Goal: Task Accomplishment & Management: Use online tool/utility

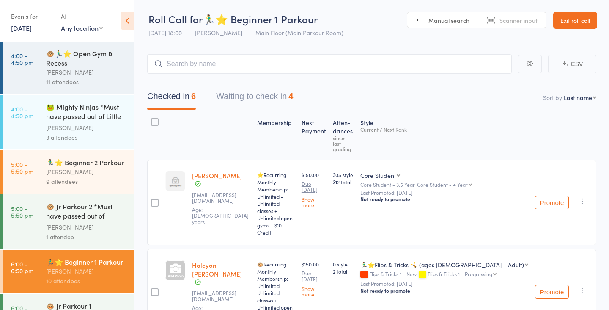
click at [579, 23] on link "Exit roll call" at bounding box center [575, 20] width 44 height 17
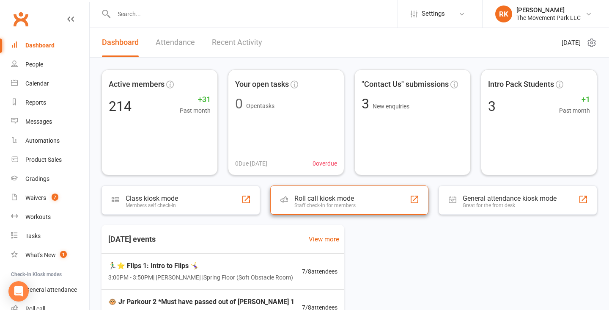
click at [345, 208] on div "Staff check-in for members" at bounding box center [324, 205] width 61 height 6
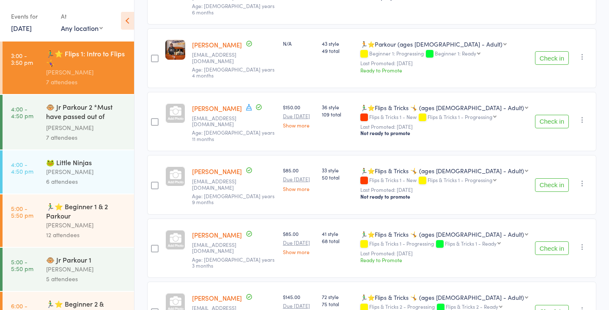
scroll to position [264, 0]
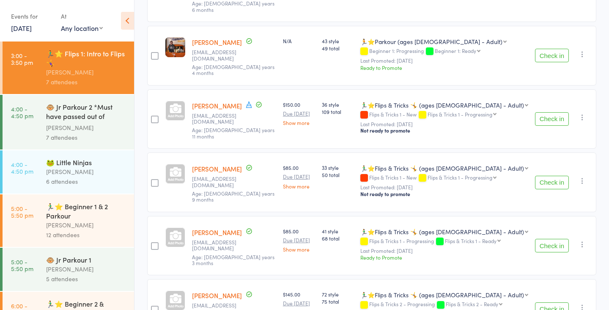
click at [71, 215] on div "🏃‍♂️⭐ Beginner 1 & 2 Parkour" at bounding box center [86, 210] width 81 height 19
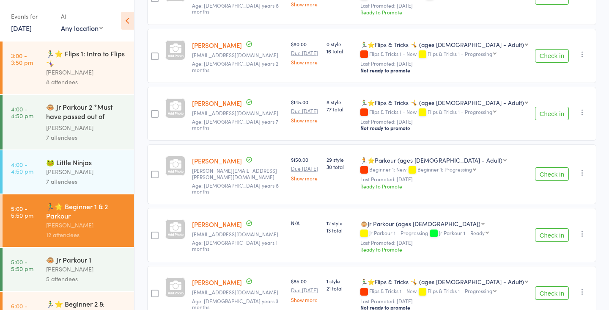
scroll to position [547, 0]
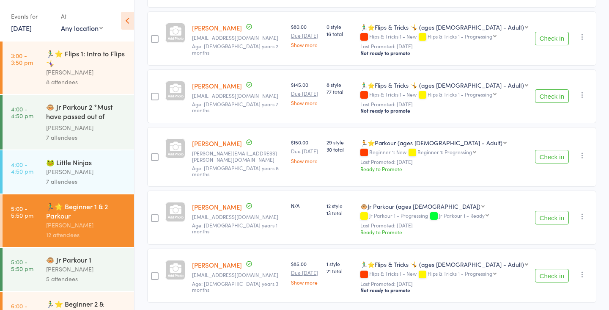
click at [86, 123] on div "[PERSON_NAME]" at bounding box center [86, 128] width 81 height 10
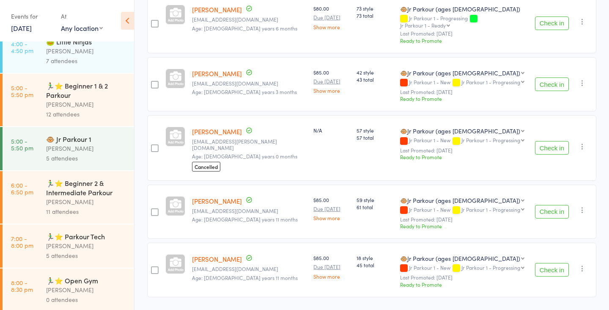
scroll to position [124, 0]
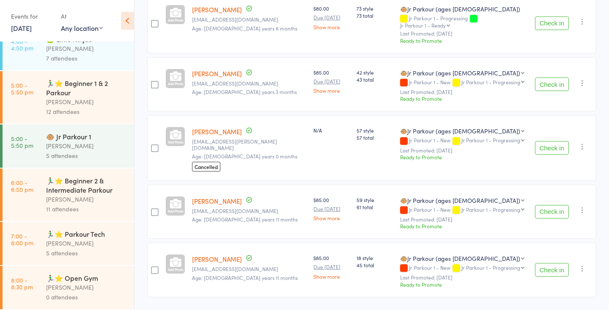
click at [78, 242] on div "[PERSON_NAME]" at bounding box center [86, 243] width 81 height 10
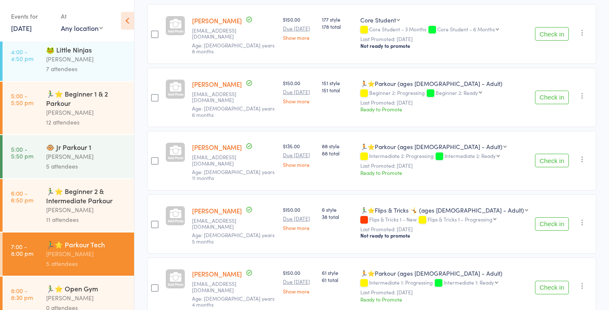
scroll to position [124, 0]
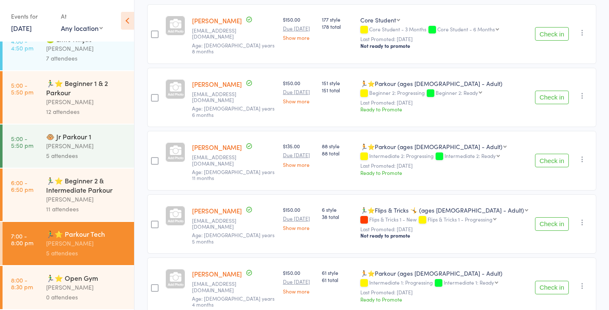
click at [81, 184] on div "🏃‍♂️⭐ Beginner 2 & Intermediate Parkour" at bounding box center [86, 185] width 81 height 19
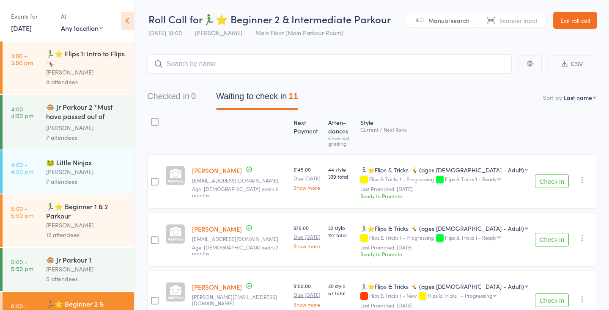
click at [85, 69] on div "[PERSON_NAME]" at bounding box center [86, 72] width 81 height 10
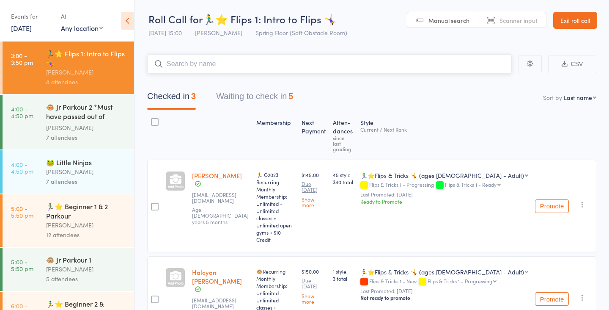
click at [266, 93] on button "Waiting to check in 5" at bounding box center [254, 98] width 77 height 22
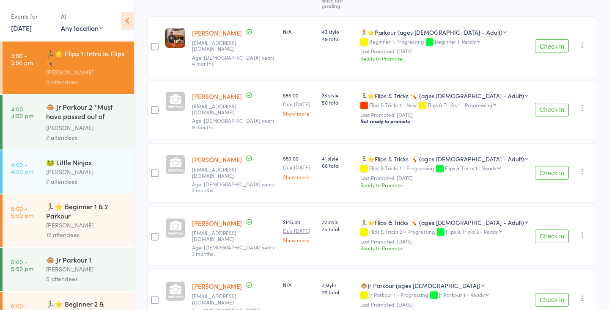
scroll to position [138, 0]
click at [93, 115] on div "🐵 Jr Parkour 2 *Must have passed out of [PERSON_NAME] 1" at bounding box center [86, 112] width 81 height 21
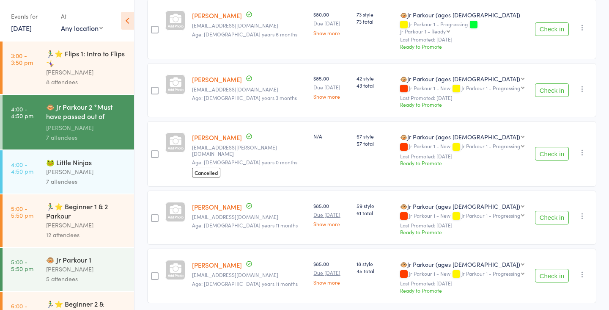
scroll to position [286, 0]
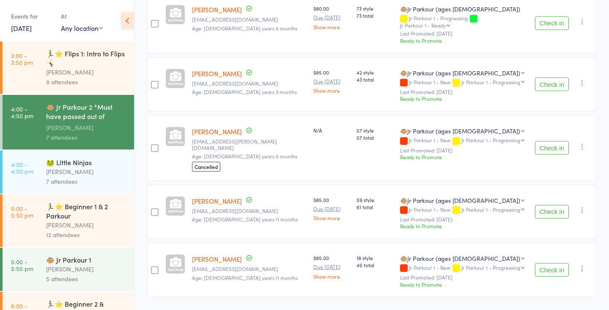
click at [67, 219] on div "🏃‍♂️⭐ Beginner 1 & 2 Parkour" at bounding box center [86, 210] width 81 height 19
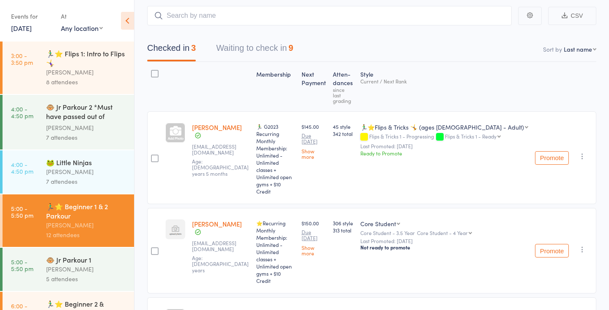
scroll to position [63, 0]
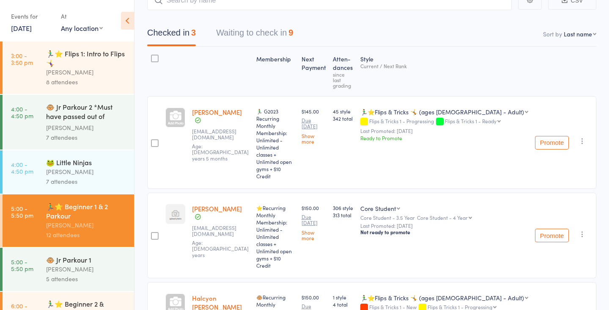
click at [264, 36] on button "Waiting to check in 9" at bounding box center [254, 35] width 77 height 22
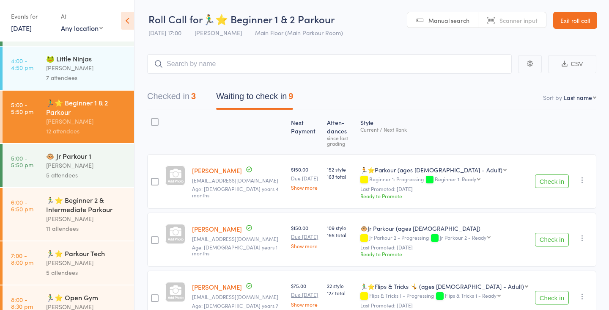
scroll to position [124, 0]
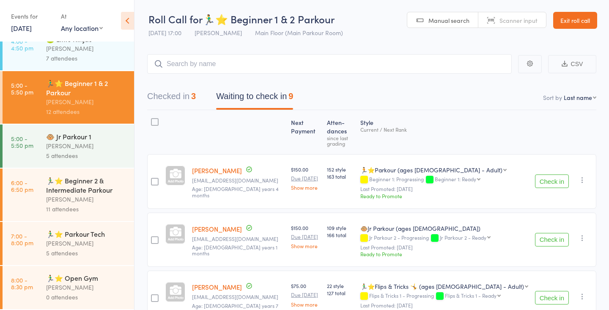
click at [75, 196] on div "[PERSON_NAME]" at bounding box center [86, 199] width 81 height 10
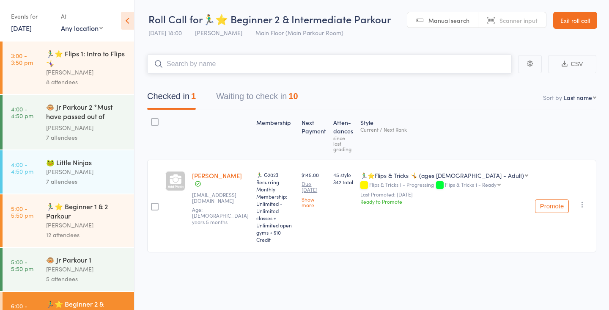
click at [269, 97] on button "Waiting to check in 10" at bounding box center [257, 98] width 82 height 22
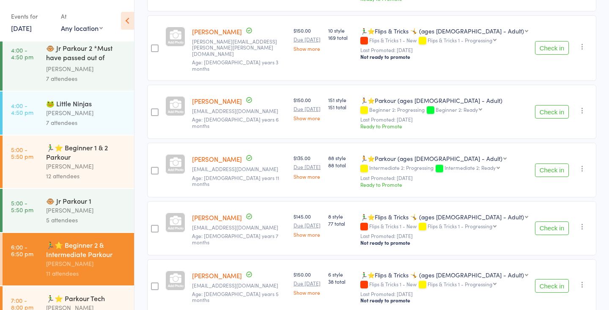
scroll to position [124, 0]
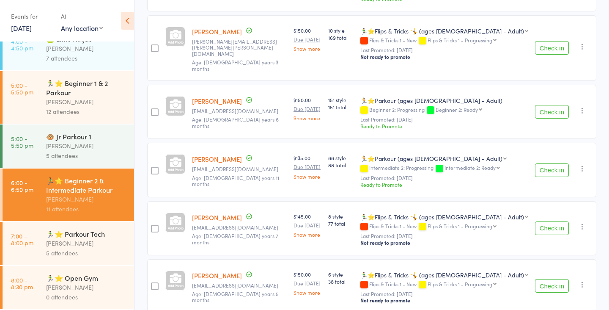
click at [83, 252] on div "5 attendees" at bounding box center [86, 253] width 81 height 10
